Goal: Answer question/provide support

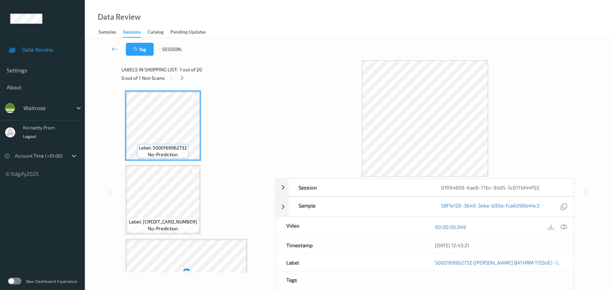
click at [315, 37] on div "Data Review Samples Sessions Catalog Pending Updates" at bounding box center [348, 19] width 526 height 38
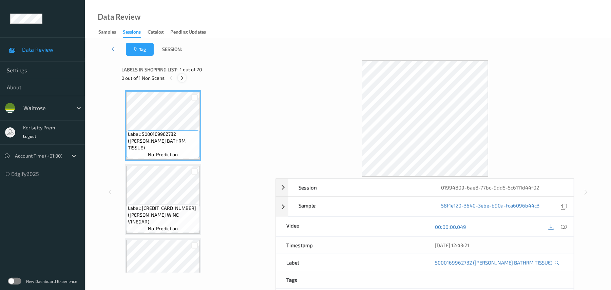
click at [181, 75] on icon at bounding box center [182, 78] width 6 height 6
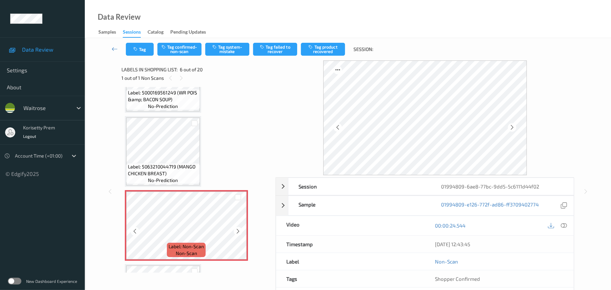
scroll to position [254, 0]
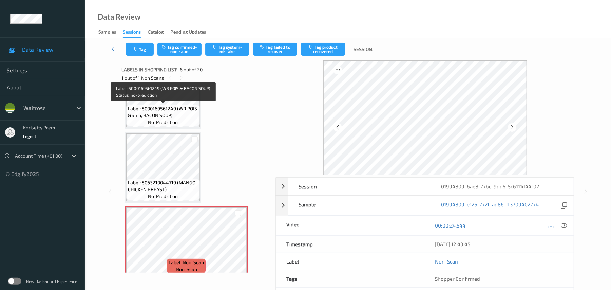
click at [156, 105] on span "Label: 5000169561249 (WR POIS &amp; BACON SOUP)" at bounding box center [163, 112] width 70 height 14
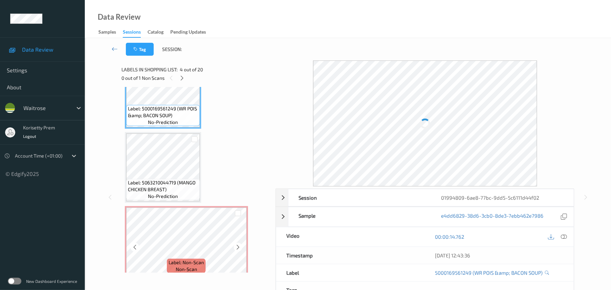
scroll to position [345, 0]
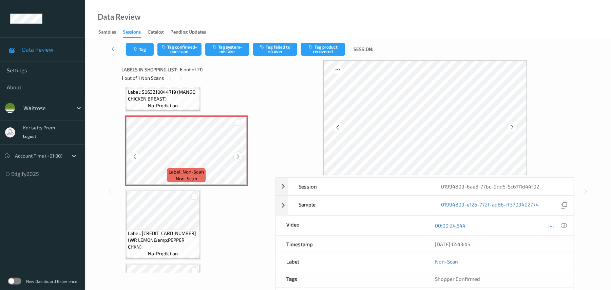
click at [237, 156] on icon at bounding box center [238, 156] width 6 height 6
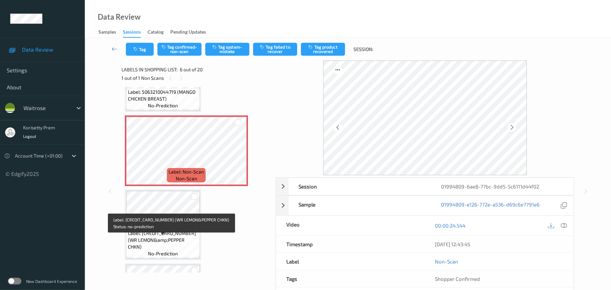
click at [162, 240] on span "Label: [CREDIT_CARD_NUMBER] (WR LEMON&amp;PEPPER CHKN)" at bounding box center [163, 240] width 70 height 20
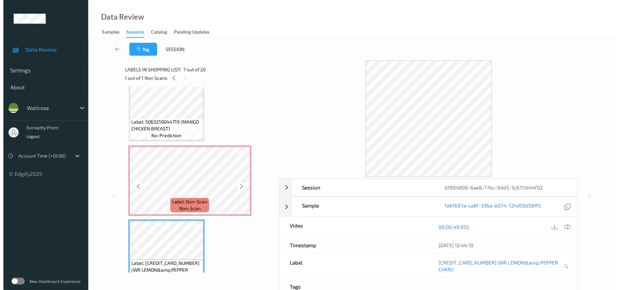
scroll to position [299, 0]
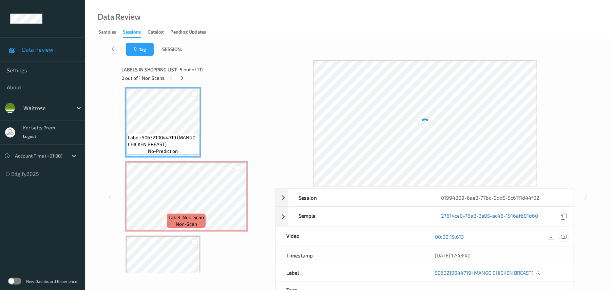
click at [564, 237] on icon at bounding box center [564, 236] width 6 height 6
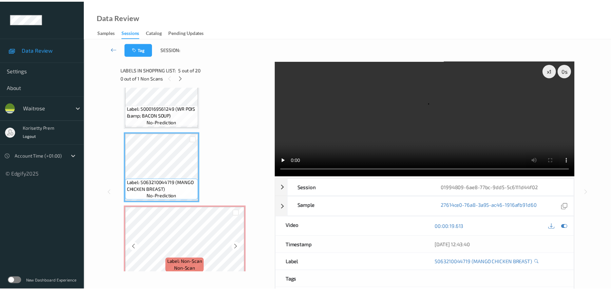
scroll to position [209, 0]
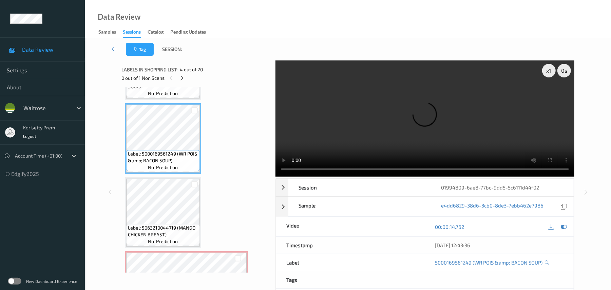
click at [402, 119] on video at bounding box center [424, 118] width 299 height 116
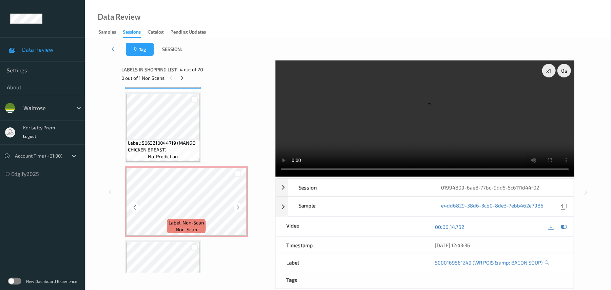
scroll to position [299, 0]
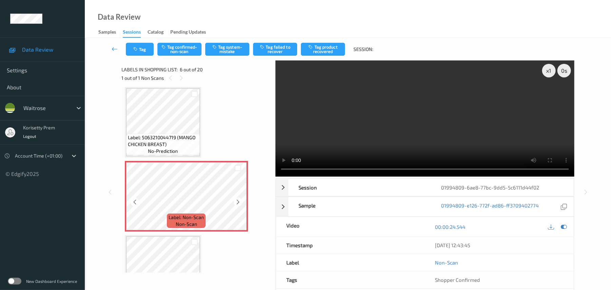
click at [236, 202] on icon at bounding box center [238, 202] width 6 height 6
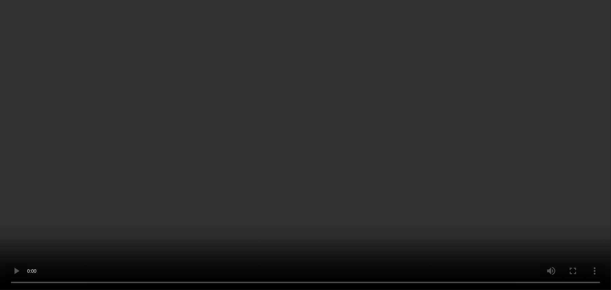
scroll to position [480, 0]
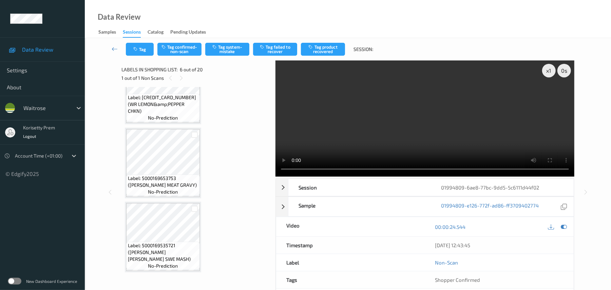
click at [411, 135] on video at bounding box center [424, 118] width 299 height 116
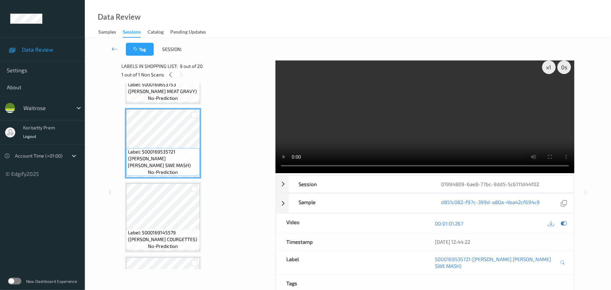
scroll to position [0, 0]
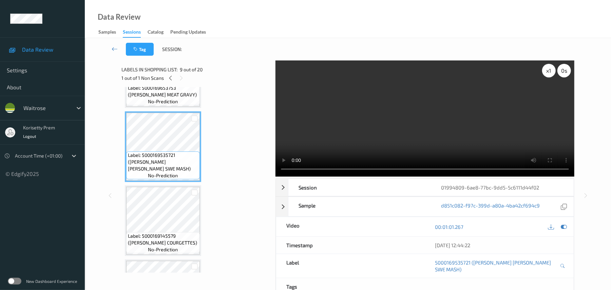
click at [546, 73] on div "x 1" at bounding box center [549, 71] width 14 height 14
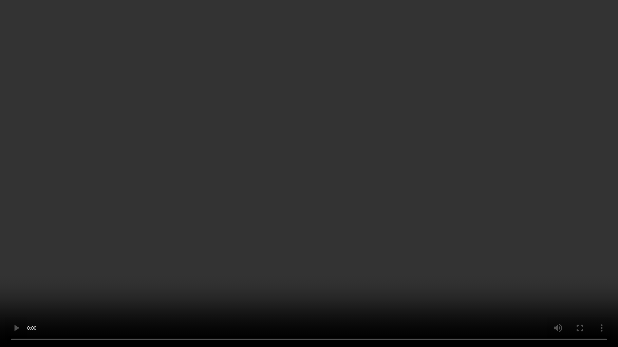
click at [477, 197] on video at bounding box center [309, 173] width 618 height 347
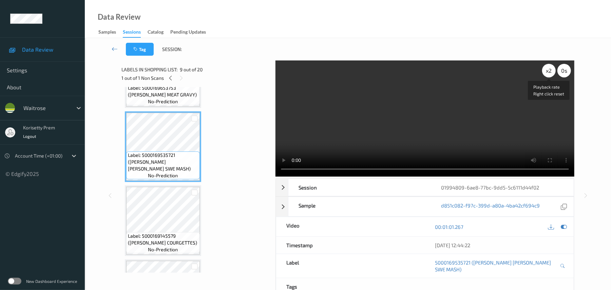
click at [550, 73] on div "x 2" at bounding box center [549, 71] width 14 height 14
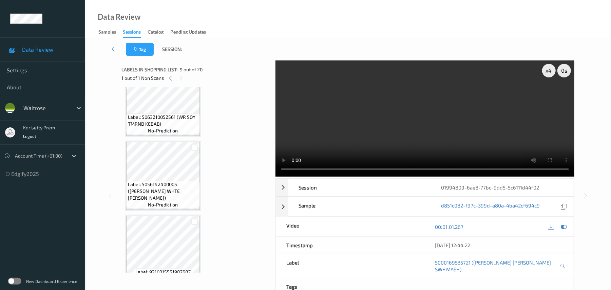
scroll to position [1206, 0]
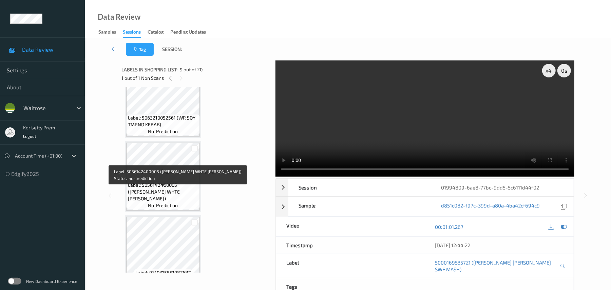
click at [167, 189] on span "Label: 5056142400005 ([PERSON_NAME] WHTE [PERSON_NAME])" at bounding box center [163, 191] width 70 height 20
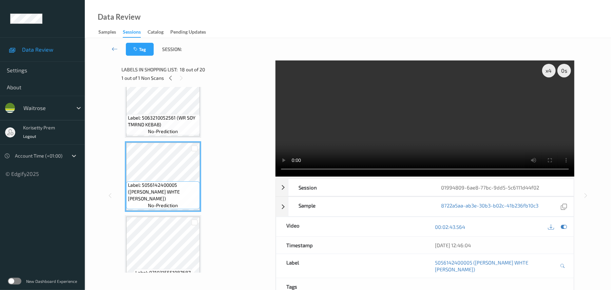
click at [474, 136] on video at bounding box center [424, 118] width 299 height 116
click at [547, 74] on div "x 4" at bounding box center [549, 71] width 14 height 14
click at [547, 74] on div "x 8" at bounding box center [549, 71] width 14 height 14
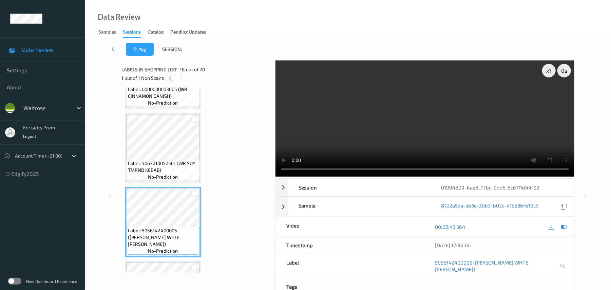
click at [172, 76] on icon at bounding box center [171, 78] width 6 height 6
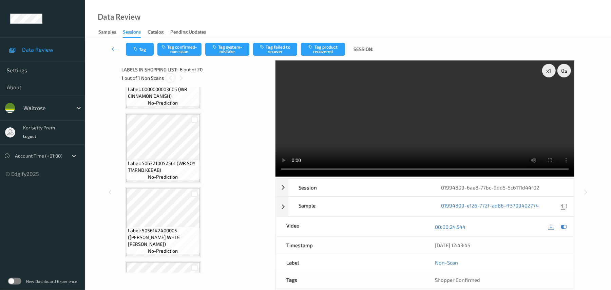
scroll to position [299, 0]
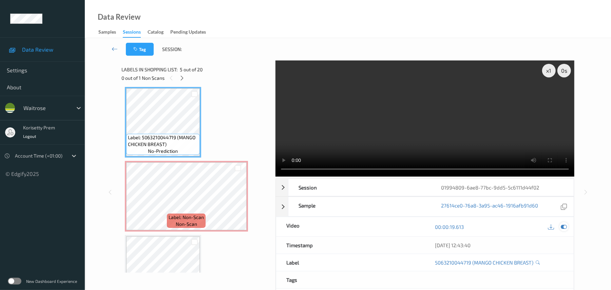
click at [566, 229] on icon at bounding box center [564, 226] width 6 height 6
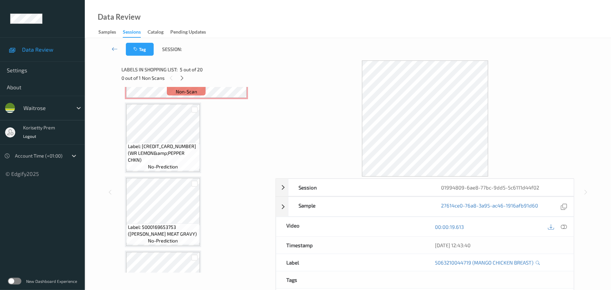
scroll to position [435, 0]
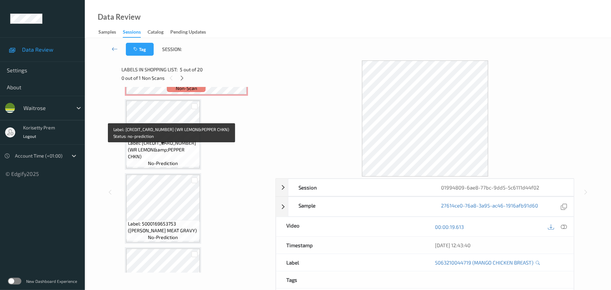
click at [155, 146] on span "Label: [CREDIT_CARD_NUMBER] (WR LEMON&amp;PEPPER CHKN)" at bounding box center [163, 149] width 70 height 20
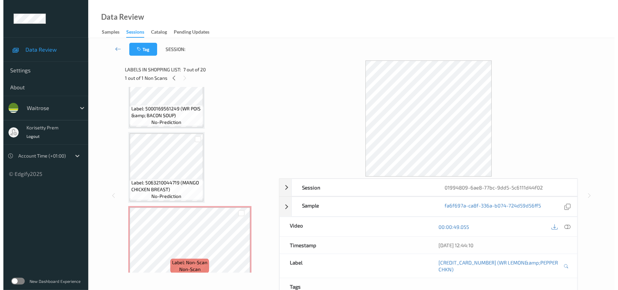
scroll to position [209, 0]
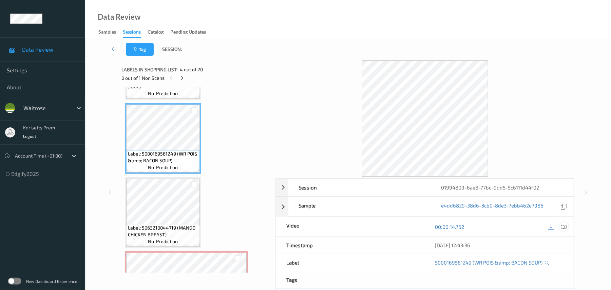
click at [565, 229] on icon at bounding box center [564, 226] width 6 height 6
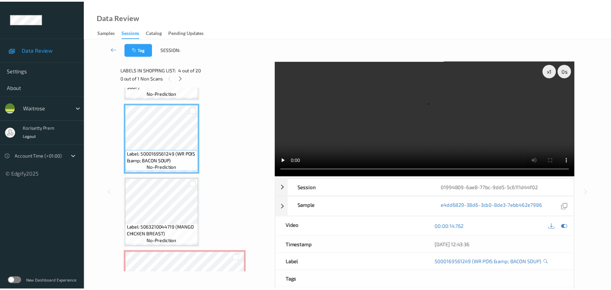
scroll to position [163, 0]
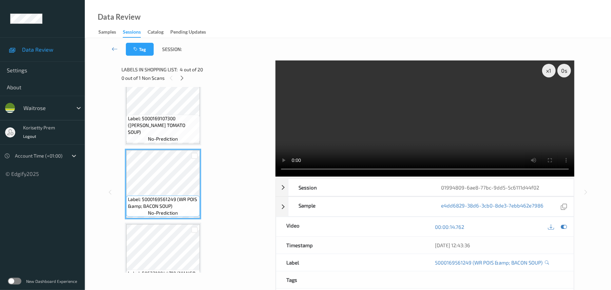
click at [291, 136] on video at bounding box center [424, 118] width 299 height 116
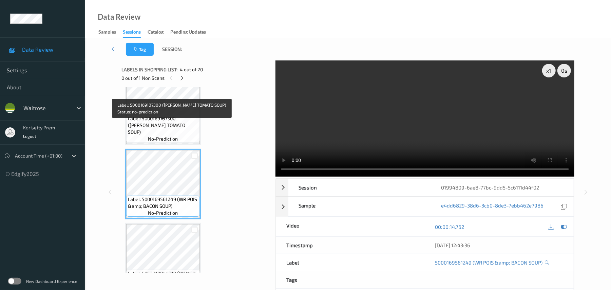
click at [156, 134] on span "Label: 5000169107300 ([PERSON_NAME] TOMATO SOUP)" at bounding box center [163, 125] width 70 height 20
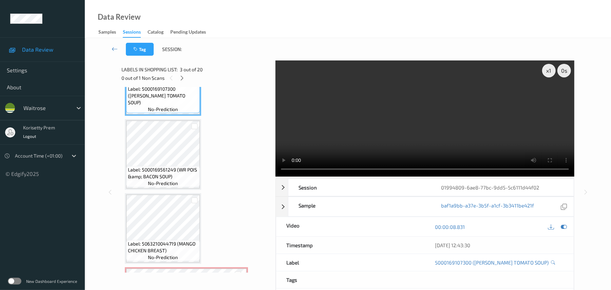
scroll to position [209, 0]
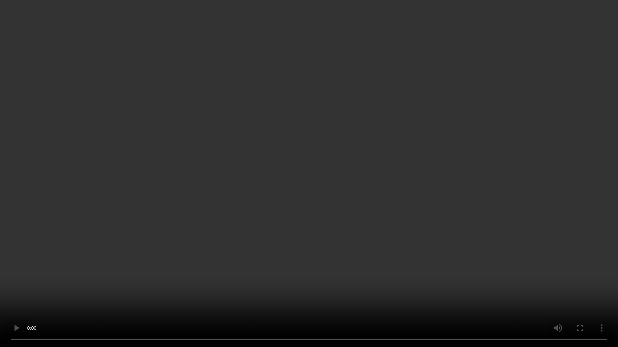
click at [370, 195] on video at bounding box center [309, 173] width 618 height 347
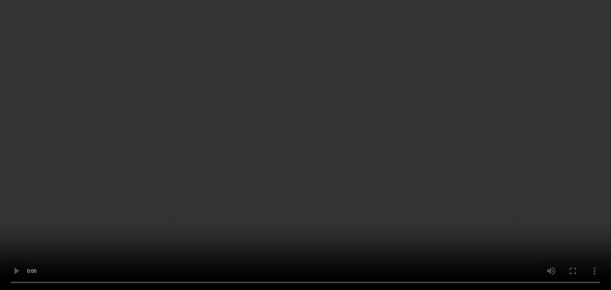
scroll to position [345, 0]
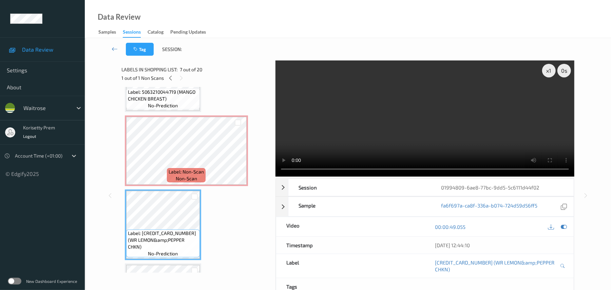
click at [394, 141] on video at bounding box center [424, 118] width 299 height 116
click at [423, 89] on video at bounding box center [424, 118] width 299 height 116
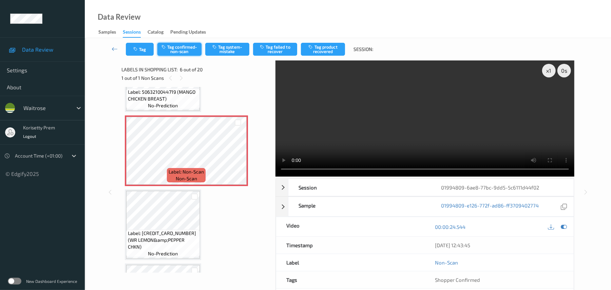
click at [186, 51] on button "Tag confirmed-non-scan" at bounding box center [179, 49] width 44 height 13
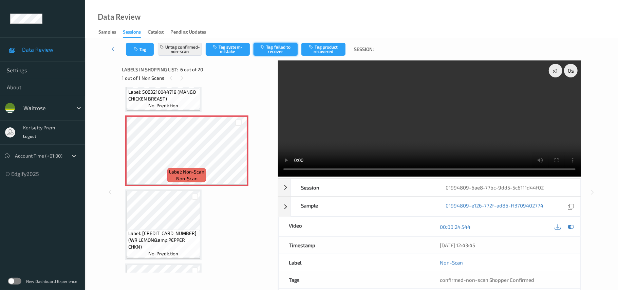
click at [276, 51] on button "Tag failed to recover" at bounding box center [275, 49] width 44 height 13
